Goal: Browse casually

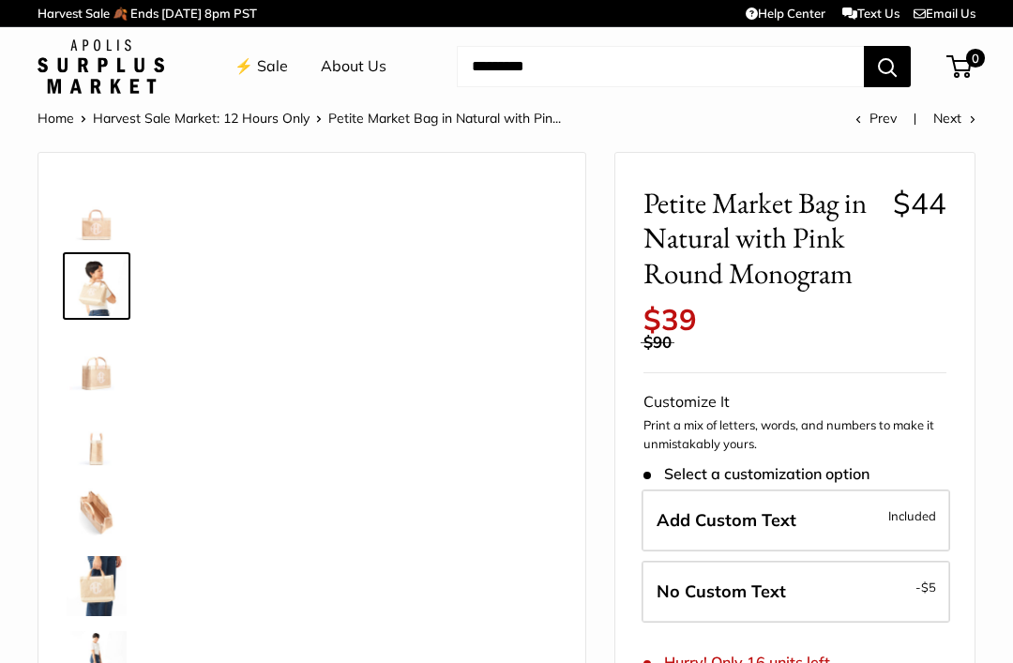
click at [277, 77] on link "⚡️ Sale" at bounding box center [260, 67] width 53 height 28
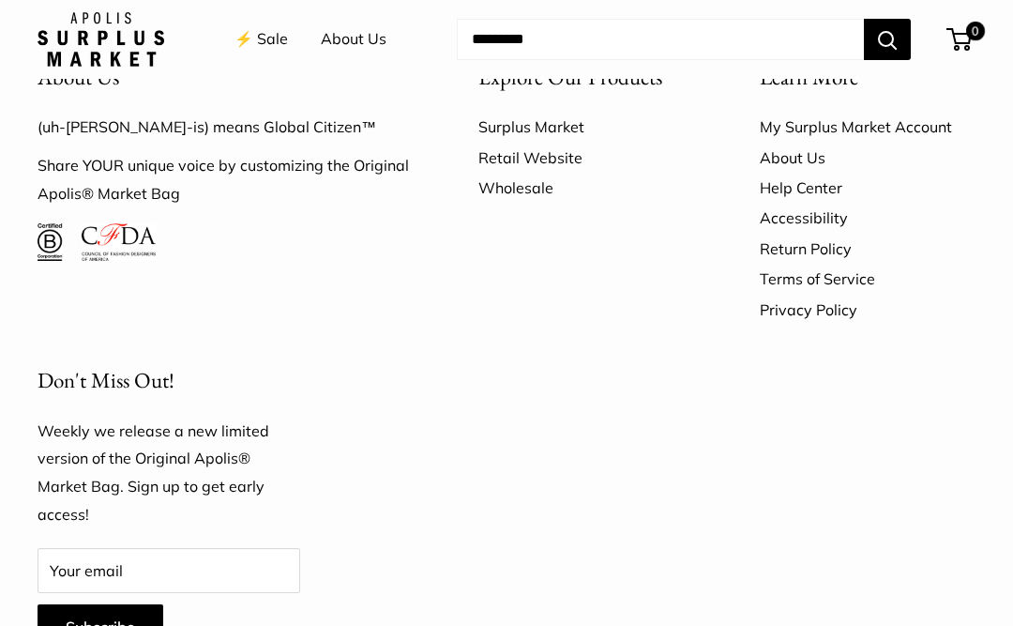
scroll to position [6320, 0]
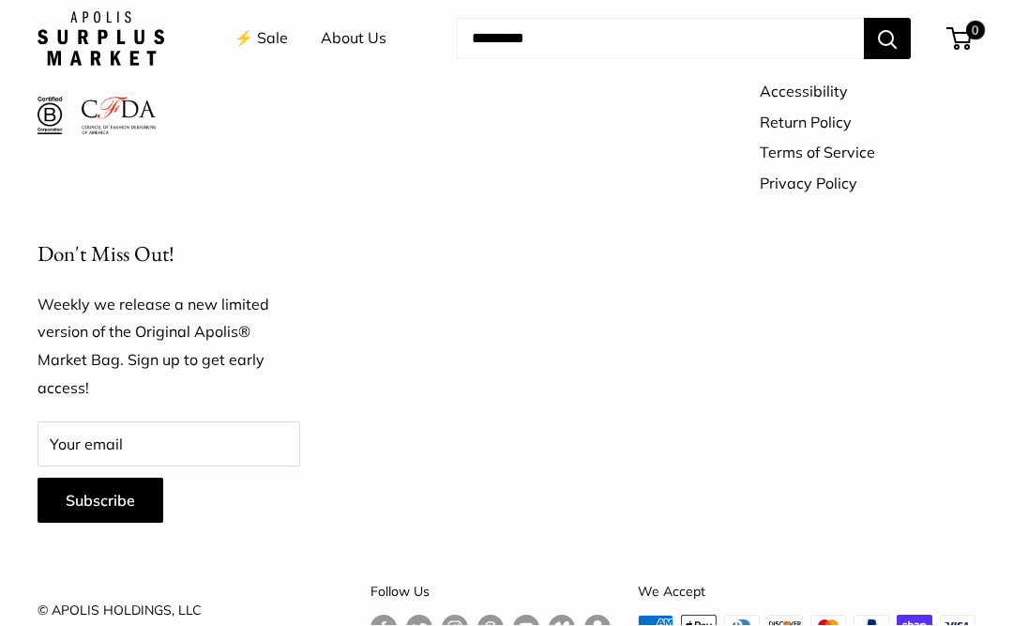
scroll to position [6380, 0]
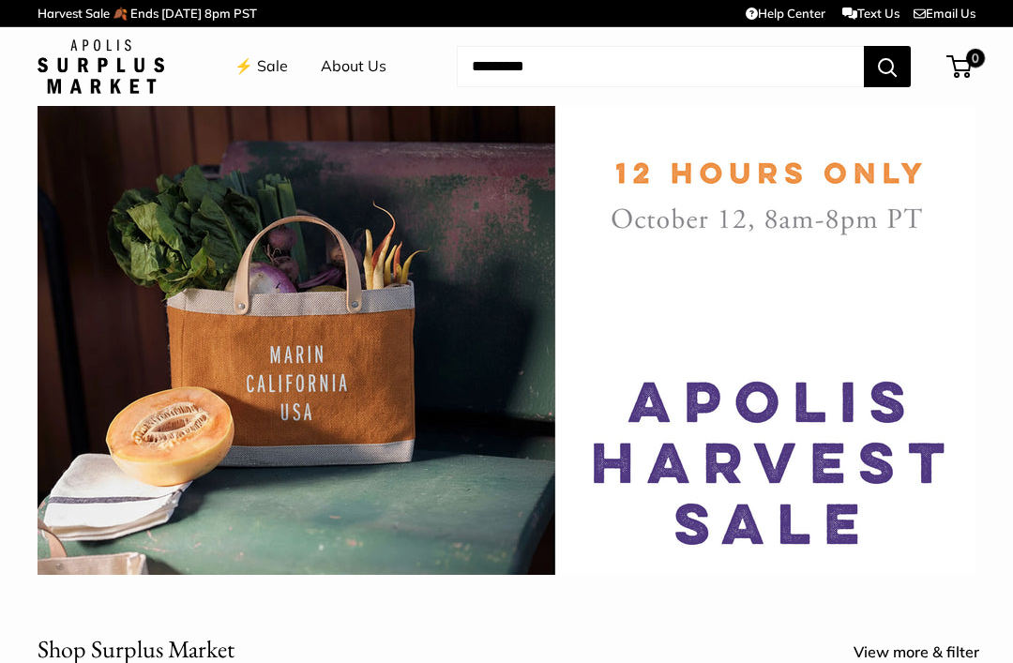
click at [131, 69] on img at bounding box center [101, 66] width 127 height 54
